Goal: Navigation & Orientation: Find specific page/section

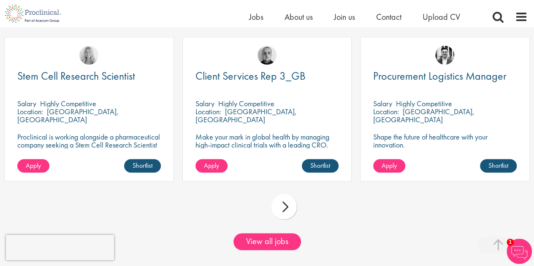
scroll to position [717, 0]
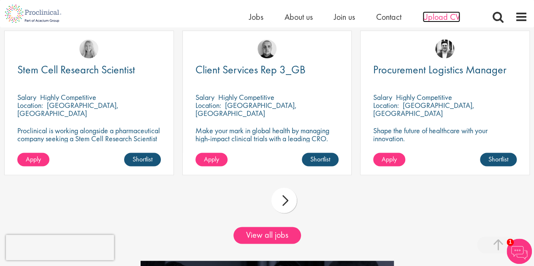
click at [435, 17] on span "Upload CV" at bounding box center [441, 16] width 38 height 11
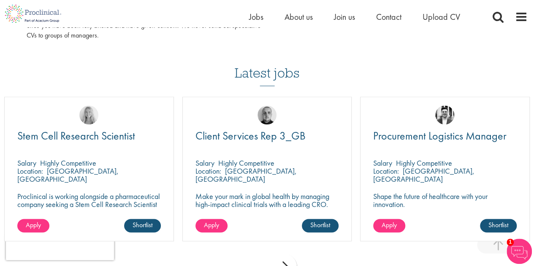
scroll to position [549, 0]
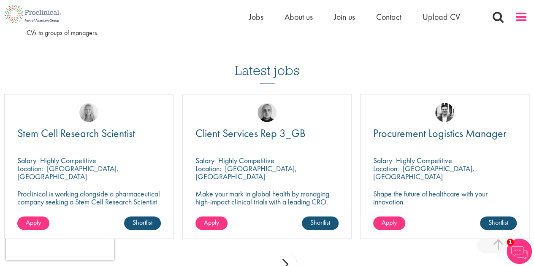
click at [522, 16] on span at bounding box center [521, 17] width 13 height 13
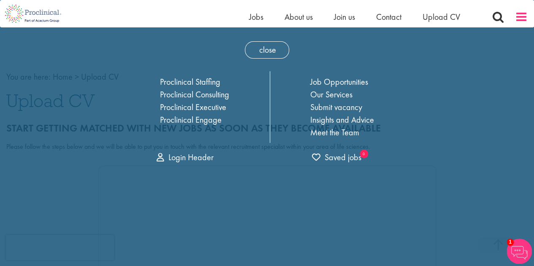
scroll to position [0, 0]
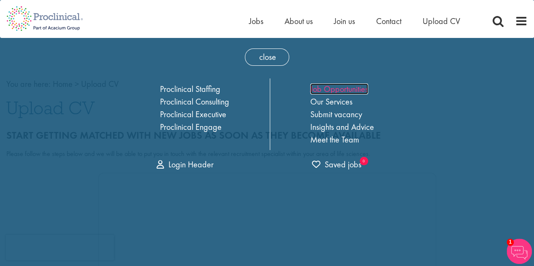
click at [344, 90] on link "Job Opportunities" at bounding box center [339, 89] width 58 height 11
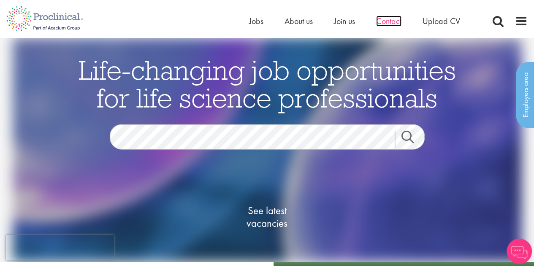
click at [386, 24] on span "Contact" at bounding box center [388, 21] width 25 height 11
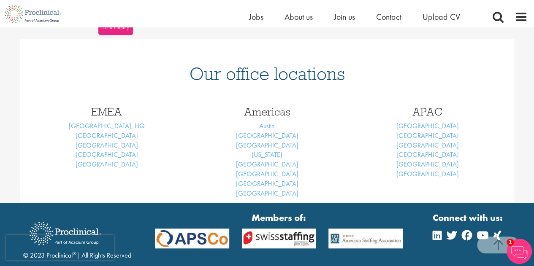
scroll to position [338, 0]
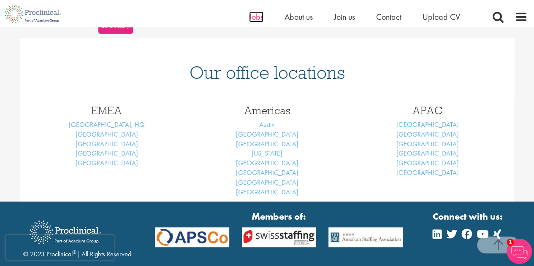
click at [254, 20] on span "Jobs" at bounding box center [256, 16] width 14 height 11
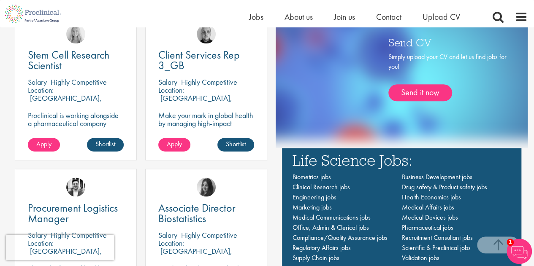
scroll to position [549, 0]
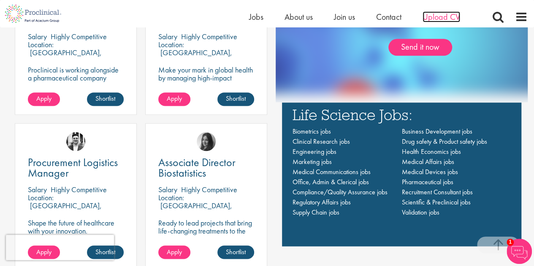
click at [445, 16] on span "Upload CV" at bounding box center [441, 16] width 38 height 11
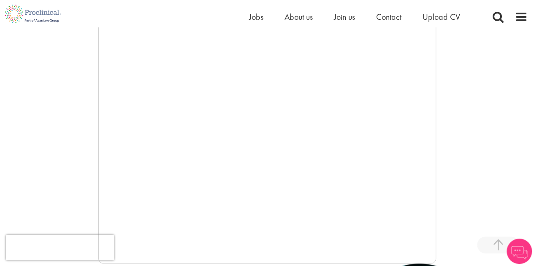
scroll to position [169, 0]
click at [523, 15] on span at bounding box center [521, 17] width 13 height 13
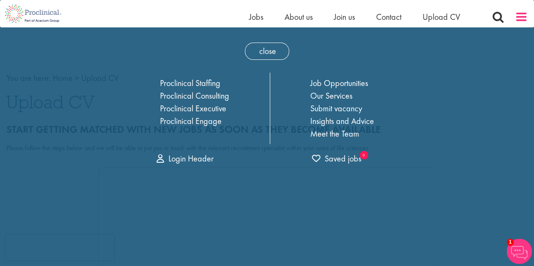
scroll to position [0, 0]
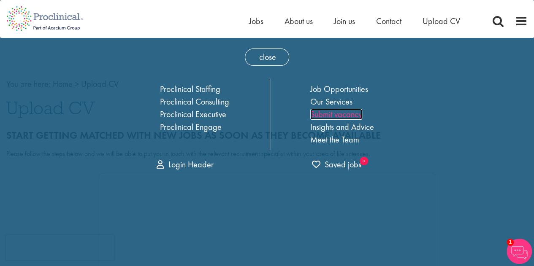
click at [345, 111] on link "Submit vacancy" at bounding box center [336, 114] width 52 height 11
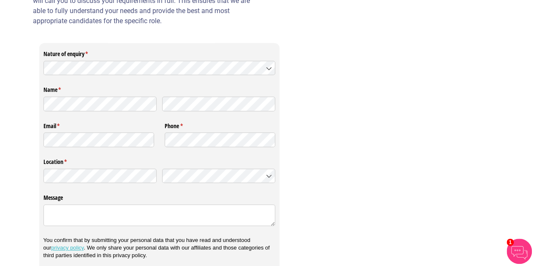
scroll to position [283, 0]
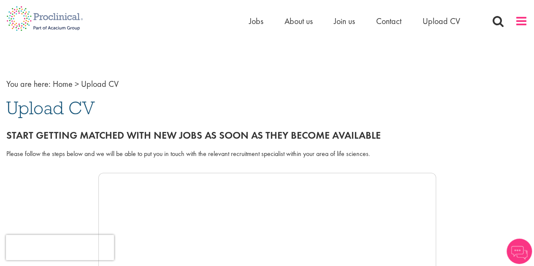
click at [518, 21] on span at bounding box center [521, 21] width 13 height 13
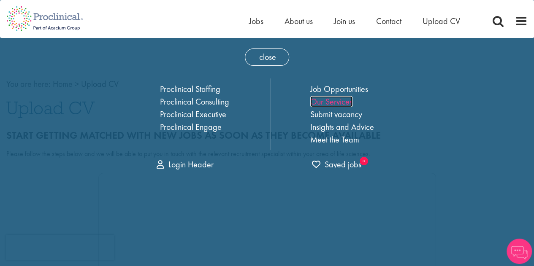
click at [335, 97] on link "Our Services" at bounding box center [331, 101] width 42 height 11
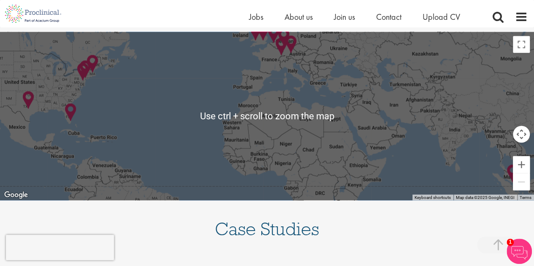
scroll to position [717, 0]
